Goal: Ask a question

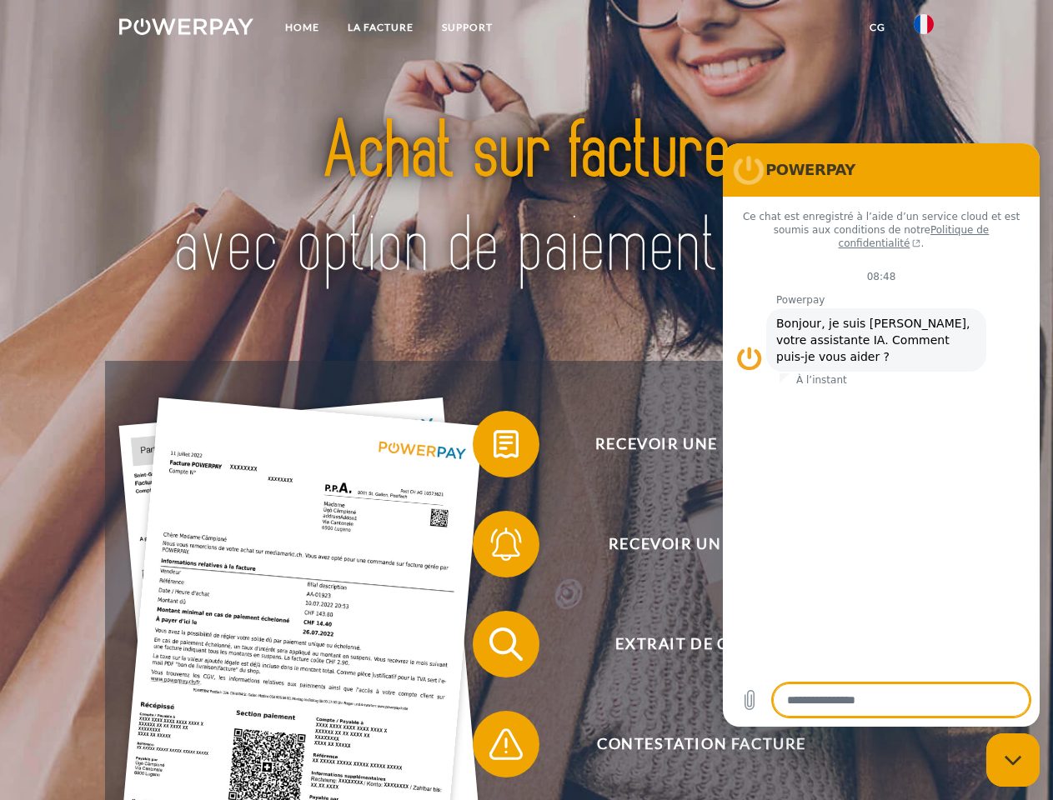
click at [186, 29] on img at bounding box center [186, 26] width 134 height 17
click at [924, 29] on img at bounding box center [924, 24] width 20 height 20
click at [877, 28] on link "CG" at bounding box center [878, 28] width 44 height 30
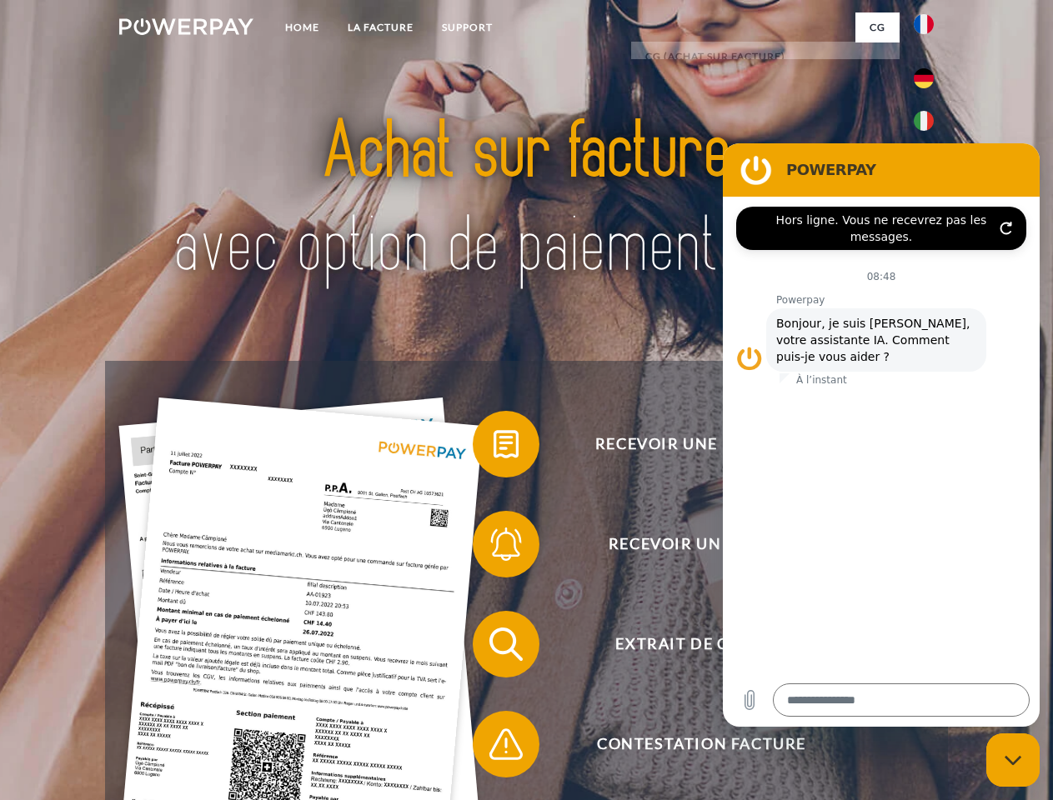
click at [494, 448] on span at bounding box center [480, 444] width 83 height 83
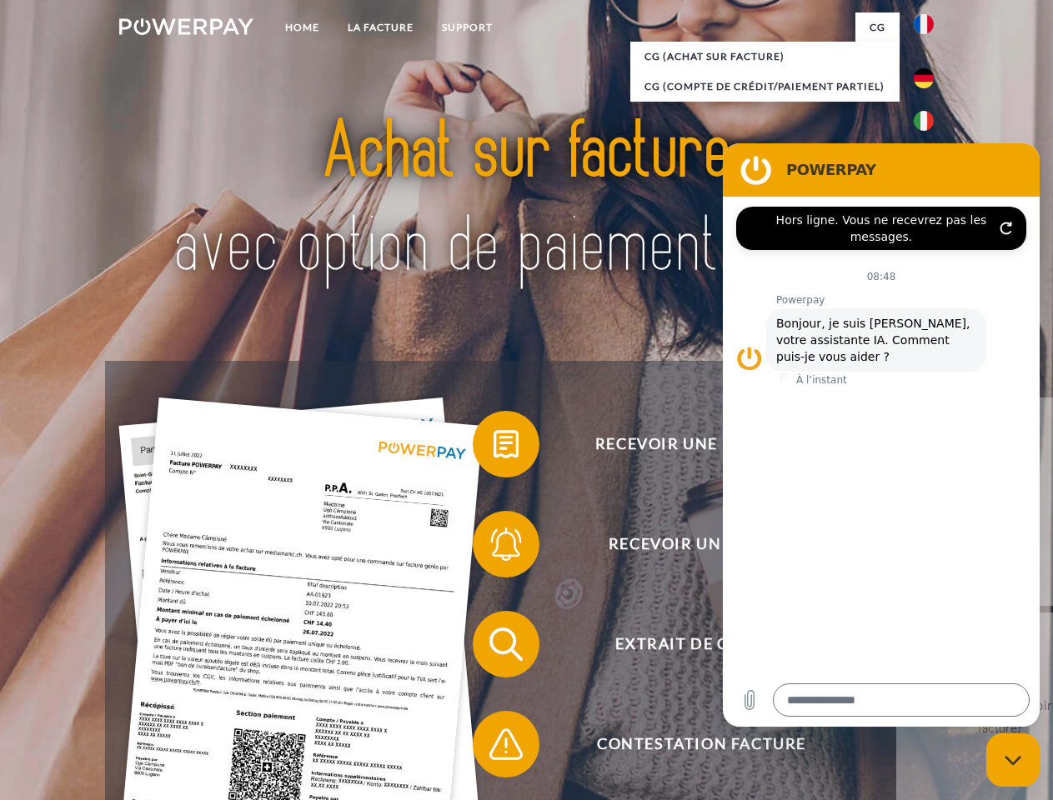
click at [494, 548] on span at bounding box center [480, 544] width 83 height 83
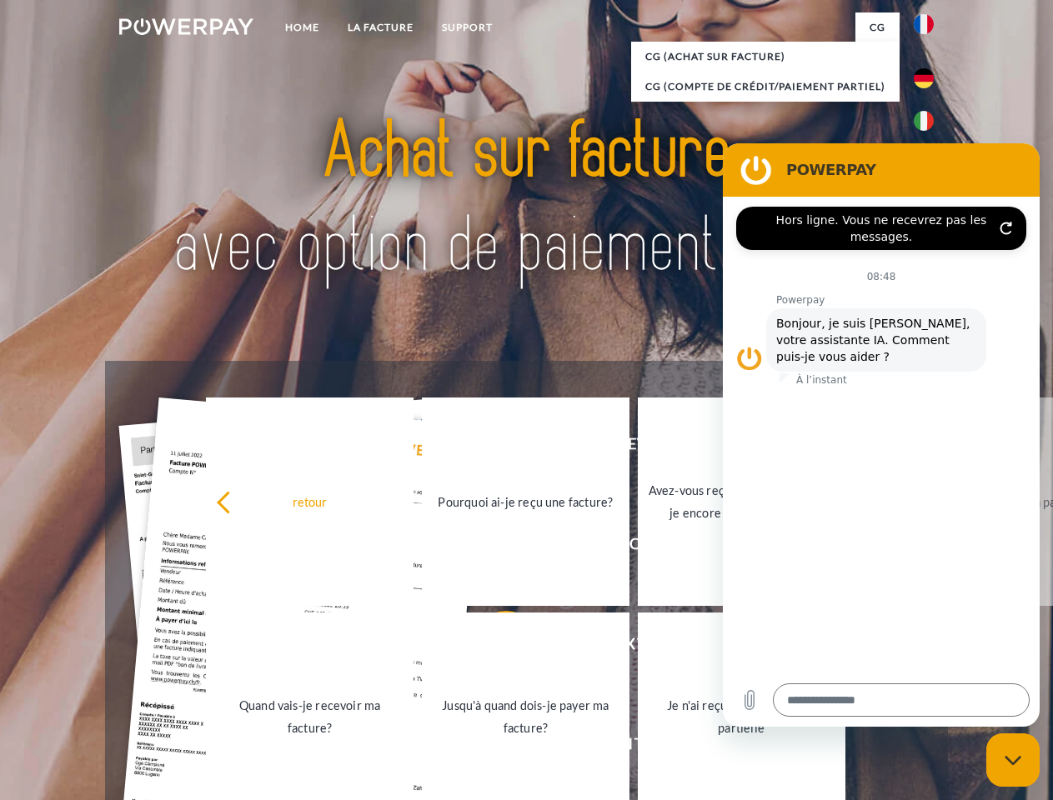
click at [494, 648] on link "Jusqu'à quand dois-je payer ma facture?" at bounding box center [526, 717] width 208 height 208
click at [494, 748] on span at bounding box center [480, 744] width 83 height 83
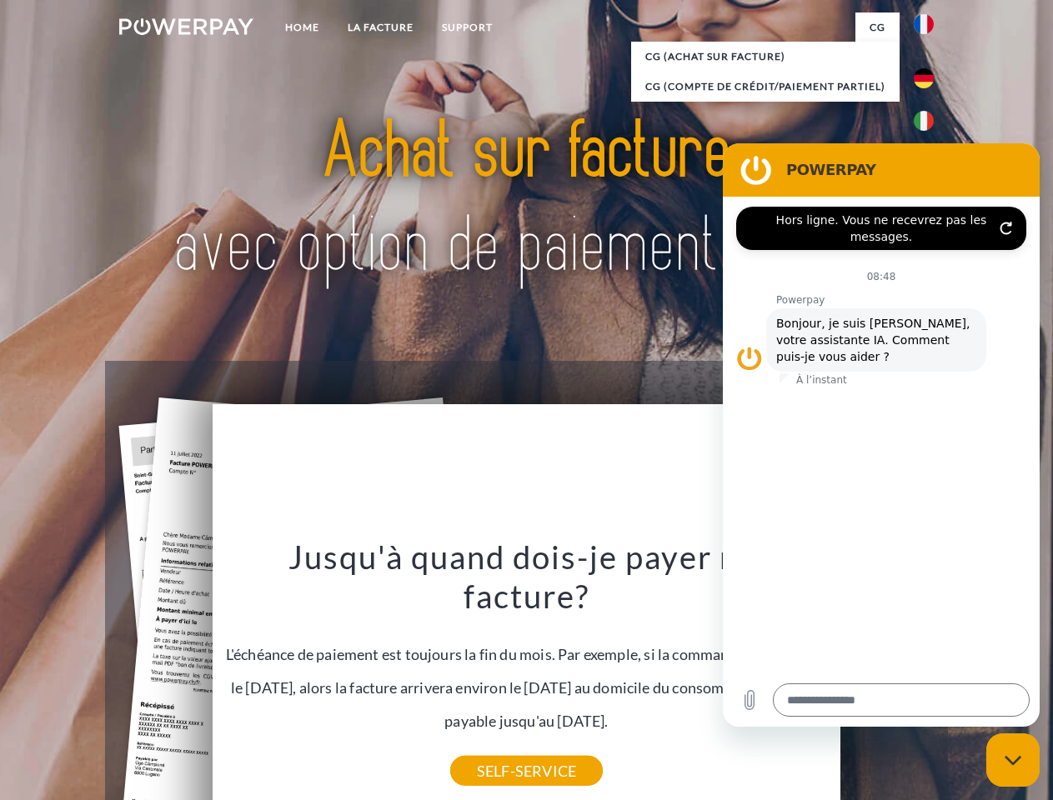
click at [1013, 760] on icon "Fermer la fenêtre de messagerie" at bounding box center [1014, 760] width 18 height 11
type textarea "*"
